Goal: Check status: Check status

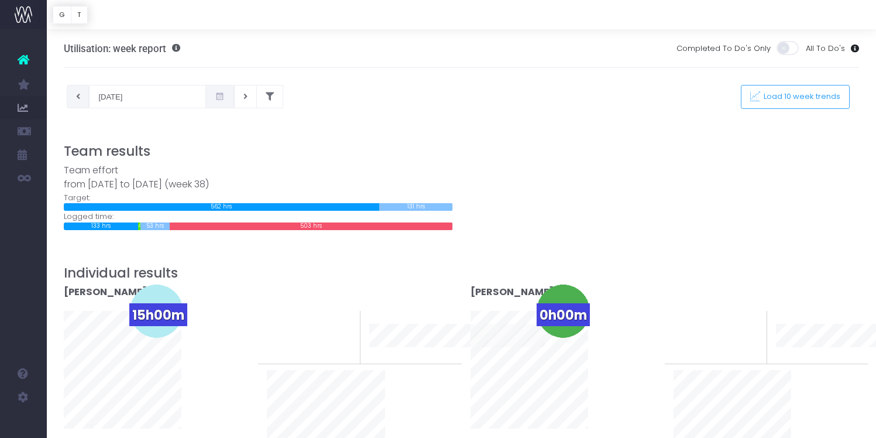
click at [79, 97] on icon at bounding box center [78, 97] width 4 height 0
type input "[DATE]"
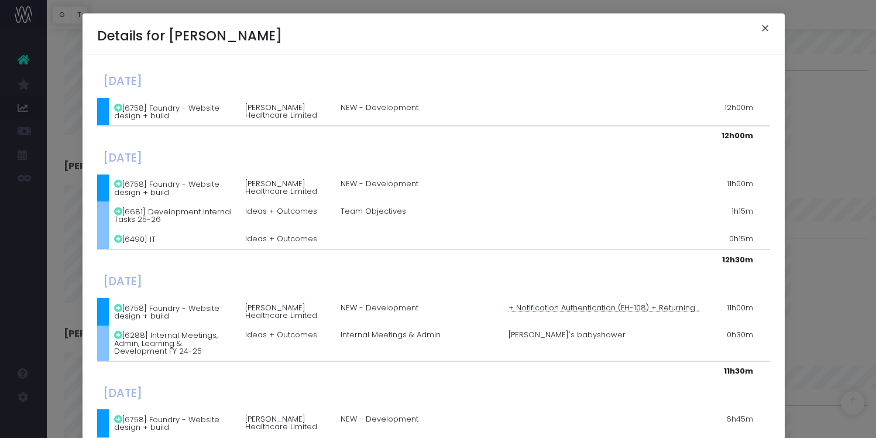
click at [757, 30] on button "×" at bounding box center [765, 29] width 25 height 19
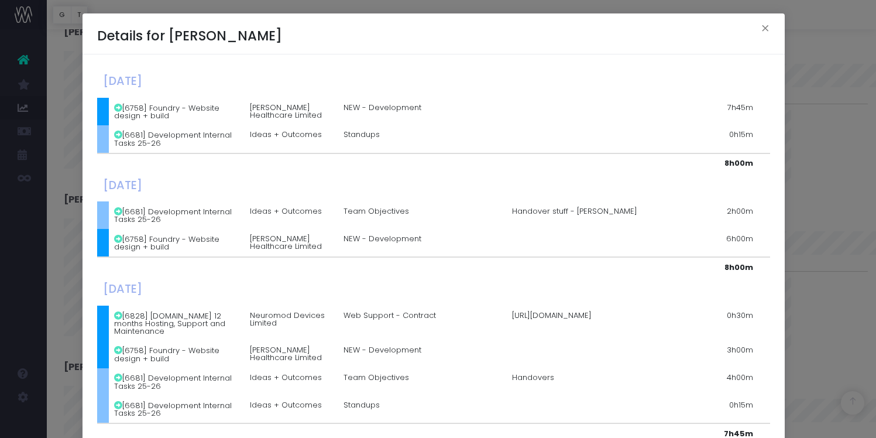
click at [795, 222] on div "Details for [PERSON_NAME] × [DATE] [6758] Foundry - Website design + build [PER…" at bounding box center [438, 219] width 876 height 438
click at [795, 222] on div "[PERSON_NAME] 37h30m 0% To last week 10 week trend [PERSON_NAME] 0h00m" at bounding box center [461, 25] width 813 height 1674
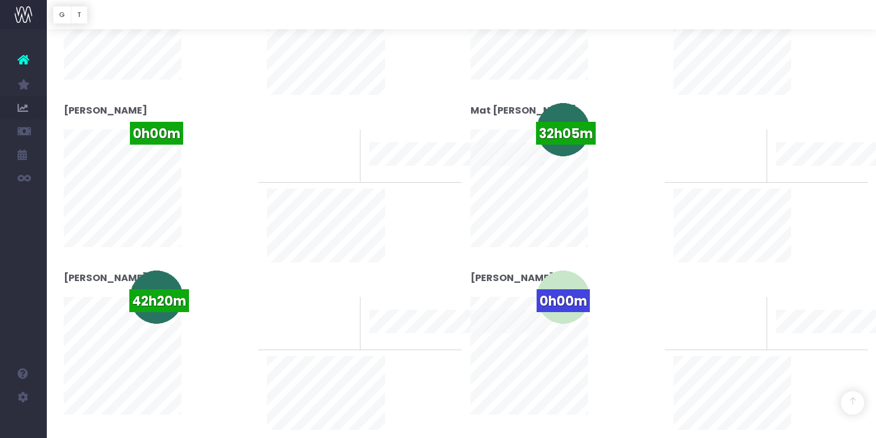
scroll to position [1034, 0]
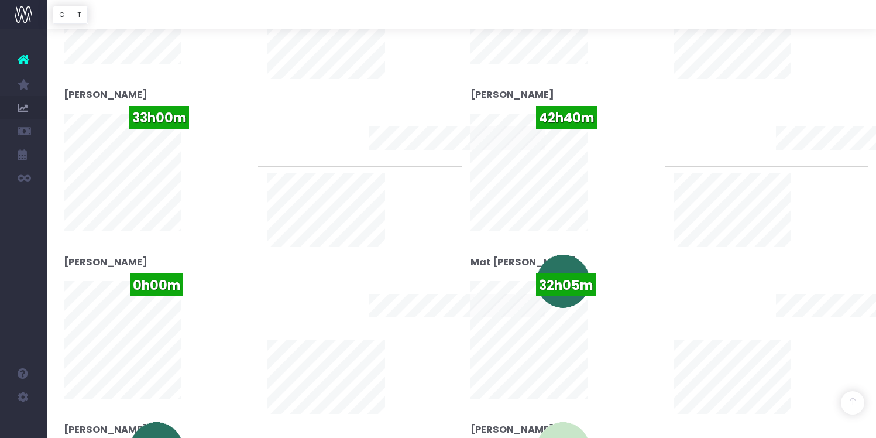
click at [636, 342] on div "[PERSON_NAME] 37h30m 0% To last week 10 week trend [PERSON_NAME] 0h00m" at bounding box center [461, 88] width 813 height 1674
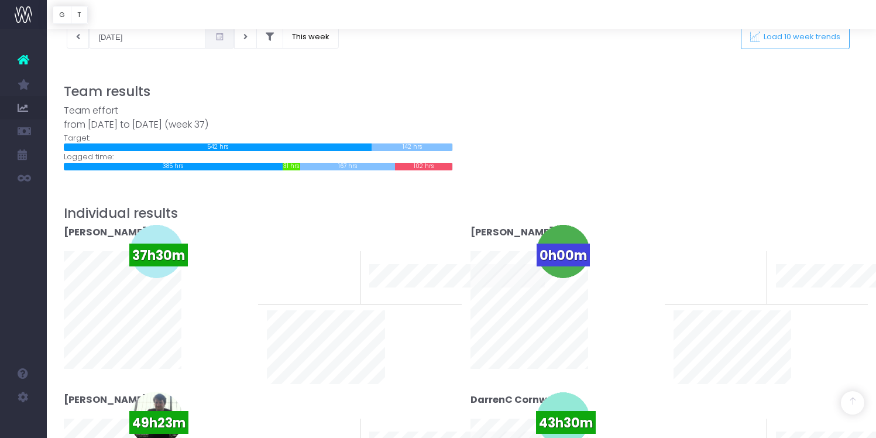
scroll to position [0, 0]
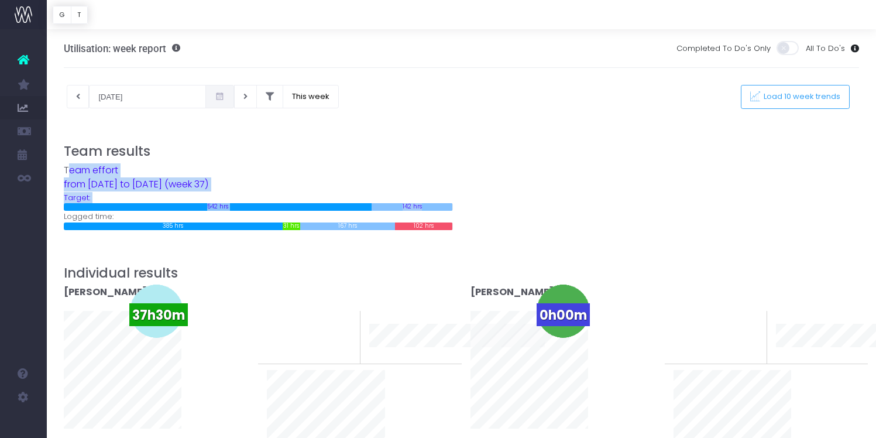
drag, startPoint x: 67, startPoint y: 171, endPoint x: 490, endPoint y: 211, distance: 425.5
click at [490, 211] on div "Team effort from [DATE] to [DATE] (week 37) Target: 542 hrs 0 hrs 142 hrs 0 hrs…" at bounding box center [461, 196] width 813 height 67
